Goal: Find contact information: Find contact information

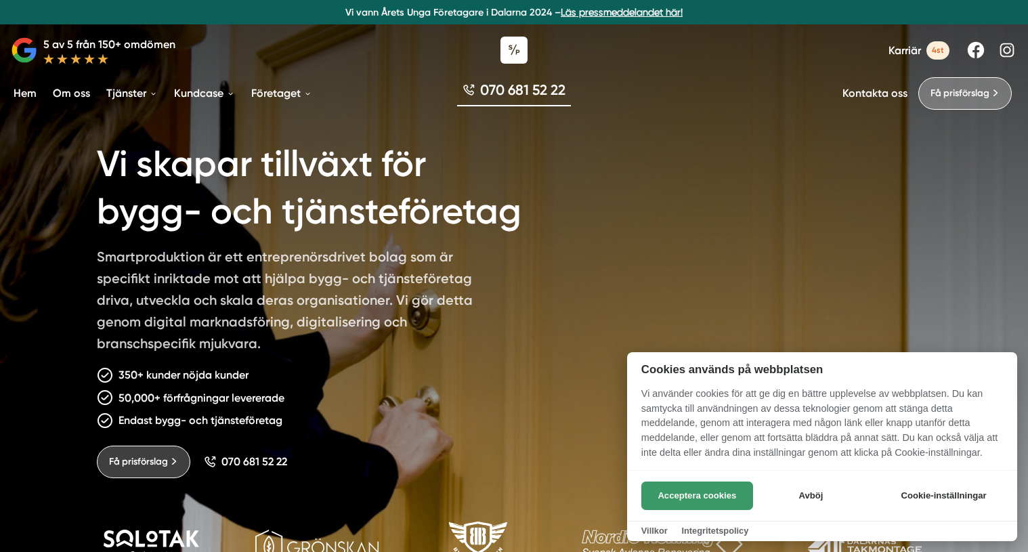
click at [721, 494] on button "Acceptera cookies" at bounding box center [697, 495] width 112 height 28
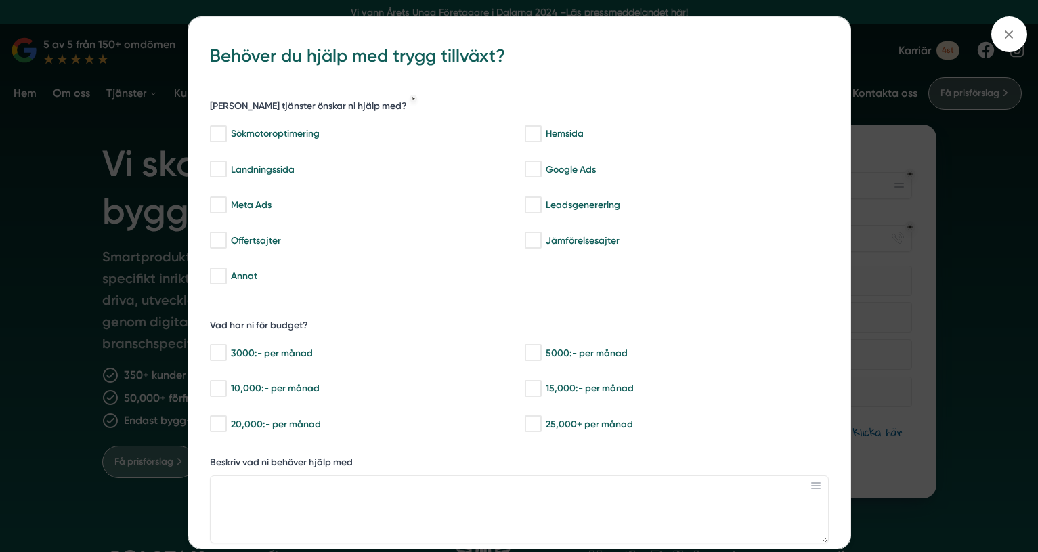
click at [994, 153] on div "bbc9b822-b2c6-488a-ab3e-9a2d59e49c7c Behöver du hjälp med trygg tillväxt? [PERS…" at bounding box center [519, 276] width 1038 height 552
